Goal: Entertainment & Leisure: Consume media (video, audio)

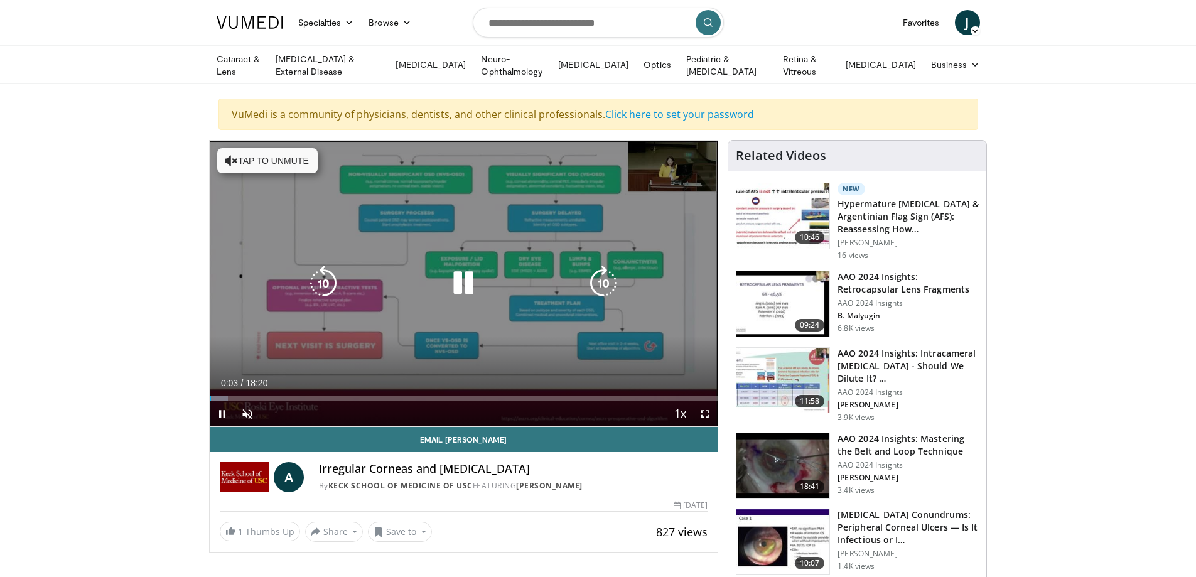
click at [255, 157] on button "Tap to unmute" at bounding box center [267, 160] width 100 height 25
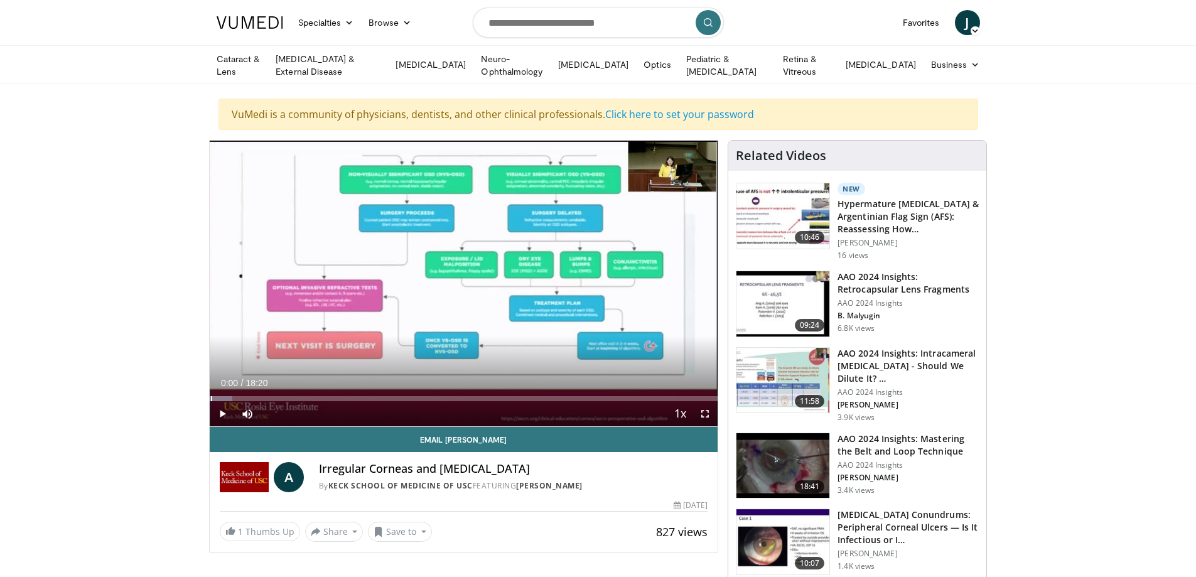
drag, startPoint x: 212, startPoint y: 396, endPoint x: 195, endPoint y: 393, distance: 17.1
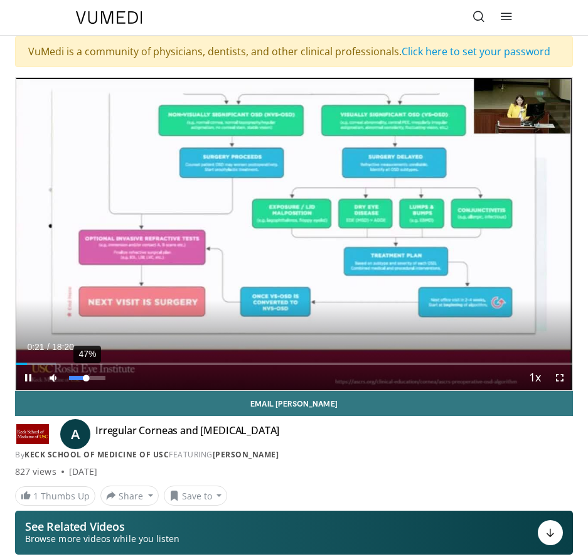
drag, startPoint x: 102, startPoint y: 379, endPoint x: 86, endPoint y: 377, distance: 15.7
click at [86, 377] on div "Volume Level" at bounding box center [77, 378] width 17 height 4
drag, startPoint x: 85, startPoint y: 377, endPoint x: 92, endPoint y: 377, distance: 6.9
click at [92, 377] on video-js "**********" at bounding box center [294, 234] width 557 height 313
click at [28, 380] on span "Video Player" at bounding box center [28, 377] width 25 height 25
